Goal: Task Accomplishment & Management: Manage account settings

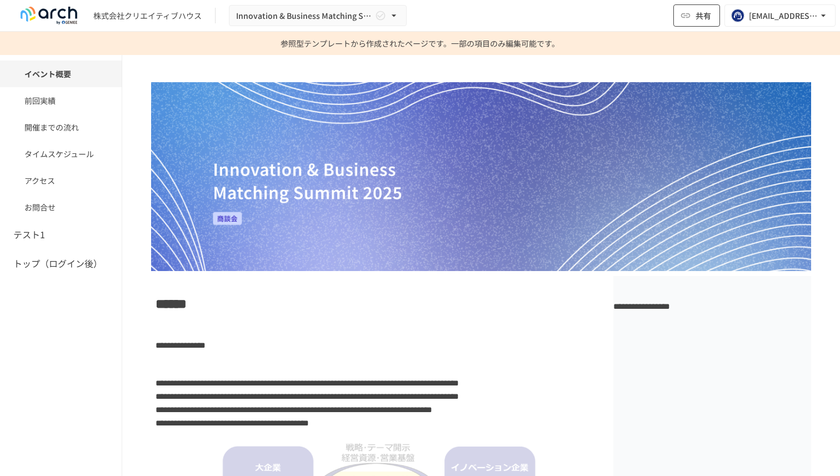
click at [688, 14] on icon "button" at bounding box center [685, 15] width 11 height 11
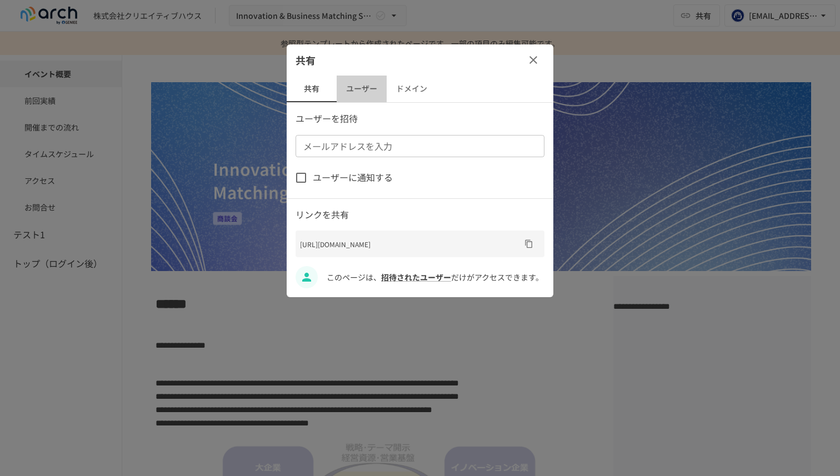
click at [365, 83] on button "ユーザー" at bounding box center [362, 89] width 50 height 27
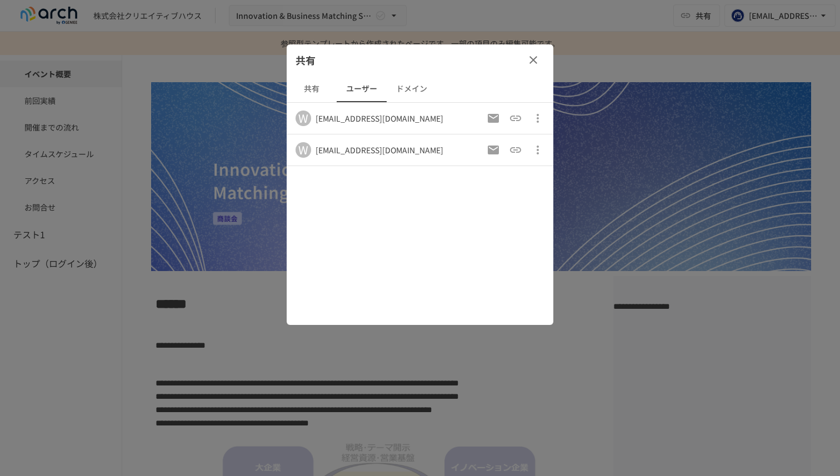
click at [494, 117] on icon "招待メールの再送" at bounding box center [493, 118] width 13 height 13
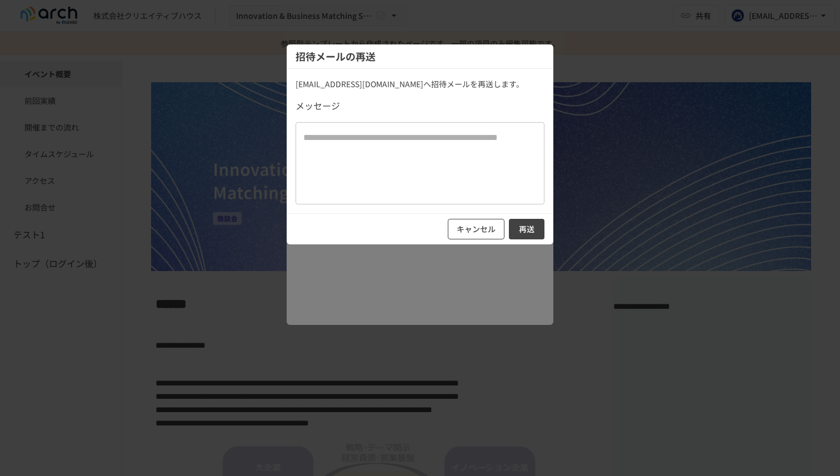
click at [479, 233] on button "キャンセル" at bounding box center [476, 229] width 57 height 21
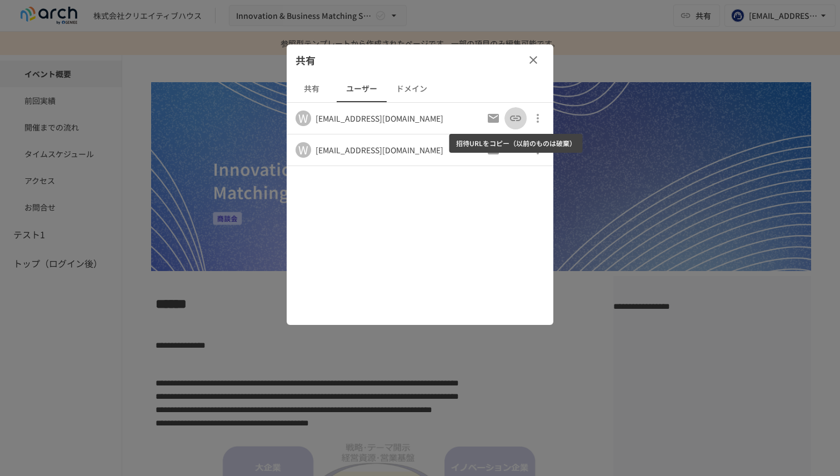
click at [514, 117] on icon "招待URLをコピー（以前のものは破棄）" at bounding box center [515, 118] width 13 height 13
